Goal: Find specific fact

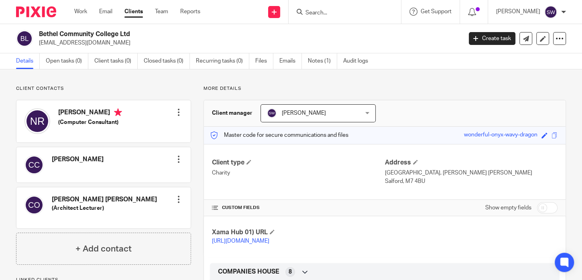
scroll to position [232, 0]
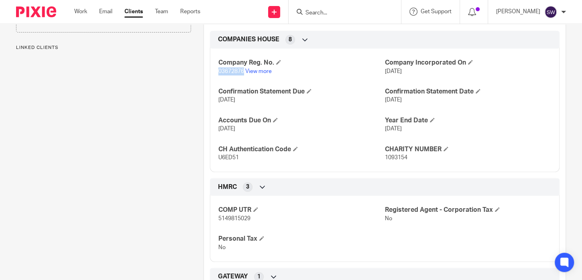
drag, startPoint x: 242, startPoint y: 79, endPoint x: 217, endPoint y: 81, distance: 25.4
click at [218, 74] on span "03672876" at bounding box center [231, 72] width 26 height 6
copy span "03672876"
drag, startPoint x: 237, startPoint y: 165, endPoint x: 216, endPoint y: 167, distance: 20.6
click at [216, 167] on div "Company Reg. No. 03672876 View more Company Incorporated On [DATE] Confirmation…" at bounding box center [385, 108] width 350 height 130
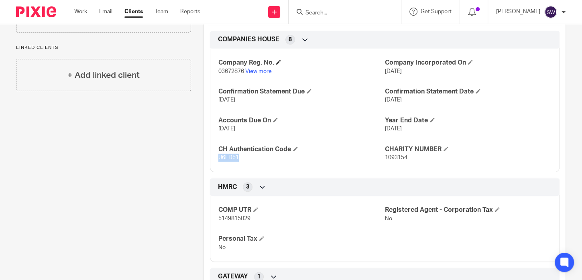
copy span "U6ED51"
drag, startPoint x: 242, startPoint y: 77, endPoint x: 216, endPoint y: 80, distance: 26.6
click at [216, 80] on div "Company Reg. No. 03672876 View more Company Incorporated On [DATE] Confirmation…" at bounding box center [385, 108] width 350 height 130
copy span "03672876"
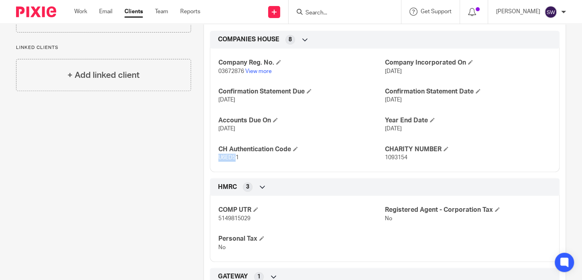
drag, startPoint x: 236, startPoint y: 165, endPoint x: 221, endPoint y: 168, distance: 15.1
click at [216, 169] on div "Company Reg. No. 03672876 View more Company Incorporated On [DATE] Confirmation…" at bounding box center [385, 108] width 350 height 130
drag, startPoint x: 236, startPoint y: 167, endPoint x: 217, endPoint y: 166, distance: 18.9
click at [218, 161] on span "U6ED51" at bounding box center [228, 158] width 20 height 6
copy span "U6ED51"
